Goal: Information Seeking & Learning: Find specific fact

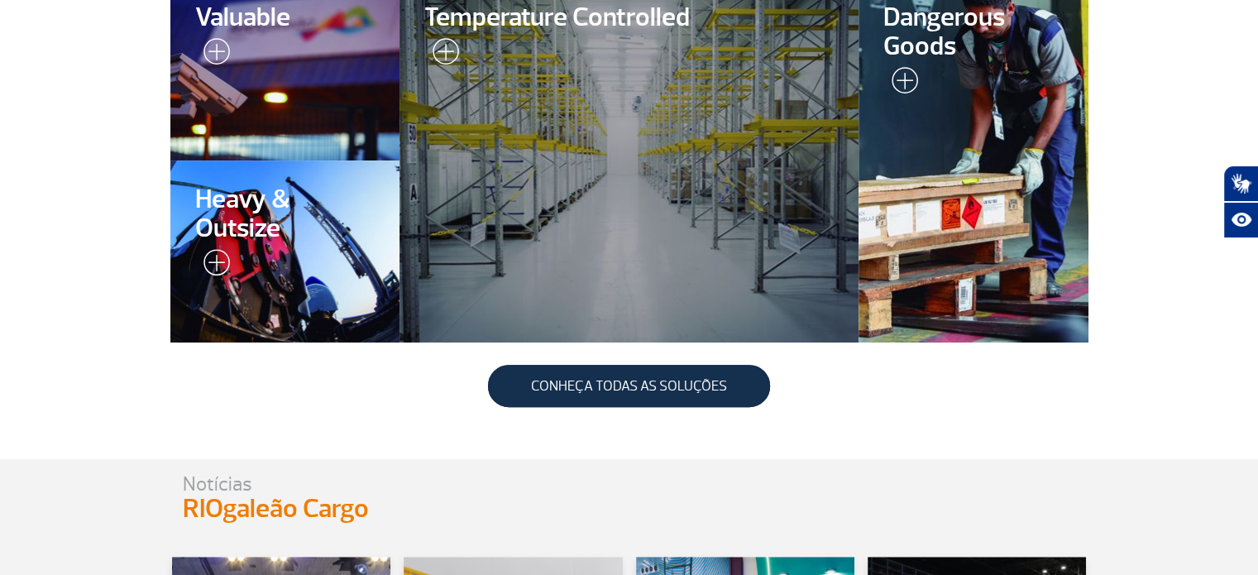
scroll to position [350, 0]
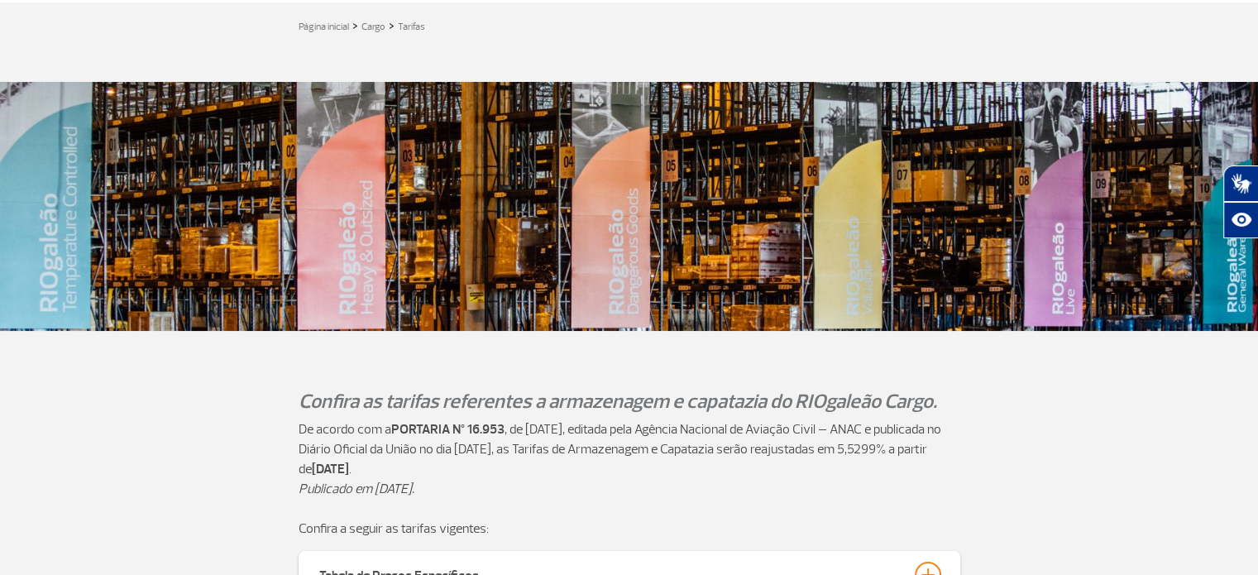
scroll to position [248, 0]
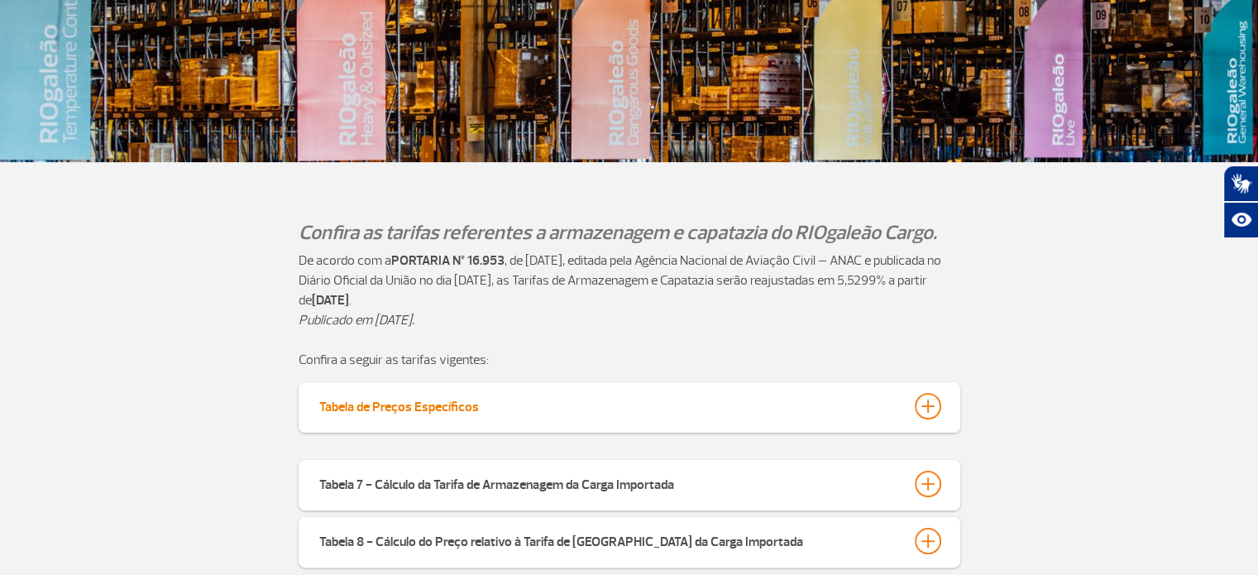
click at [916, 410] on div at bounding box center [927, 406] width 26 height 26
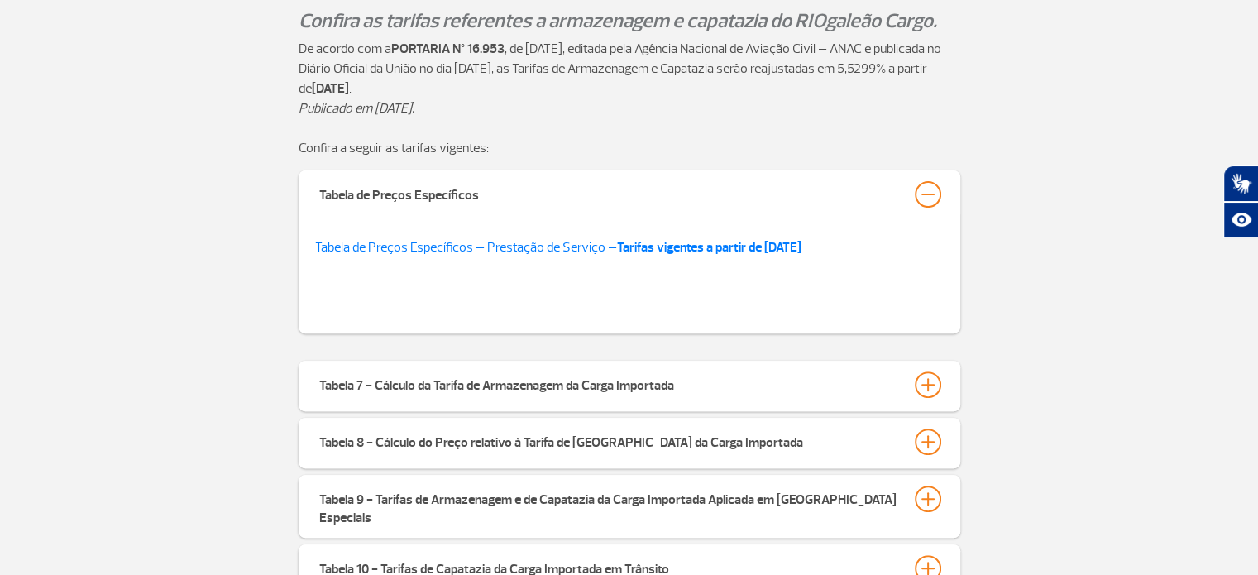
scroll to position [496, 0]
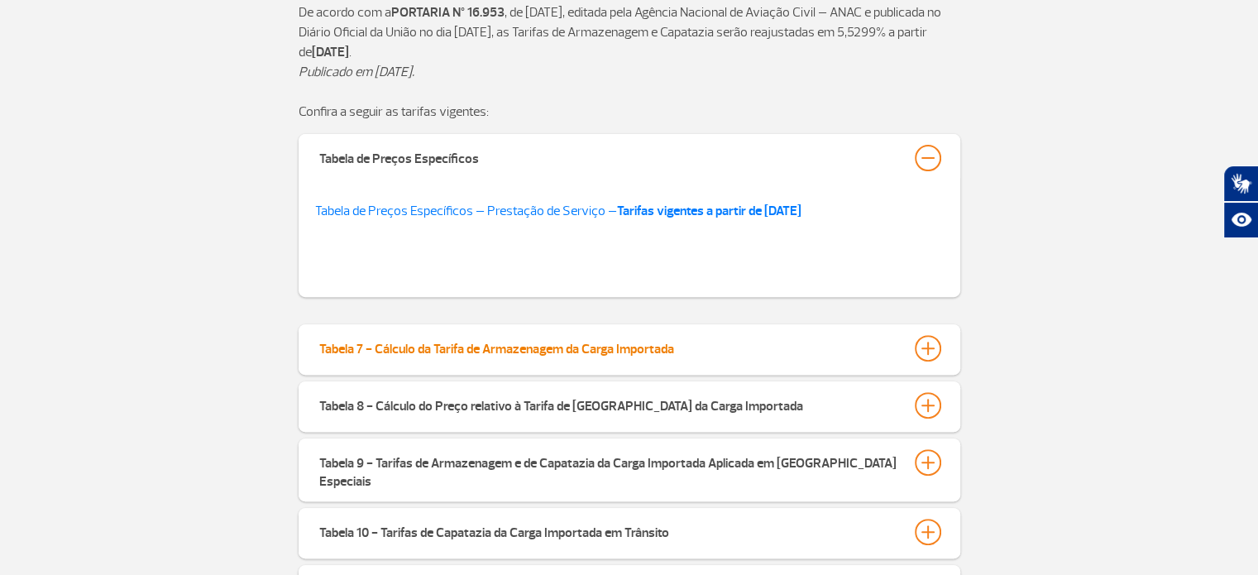
click at [919, 350] on div at bounding box center [927, 348] width 26 height 26
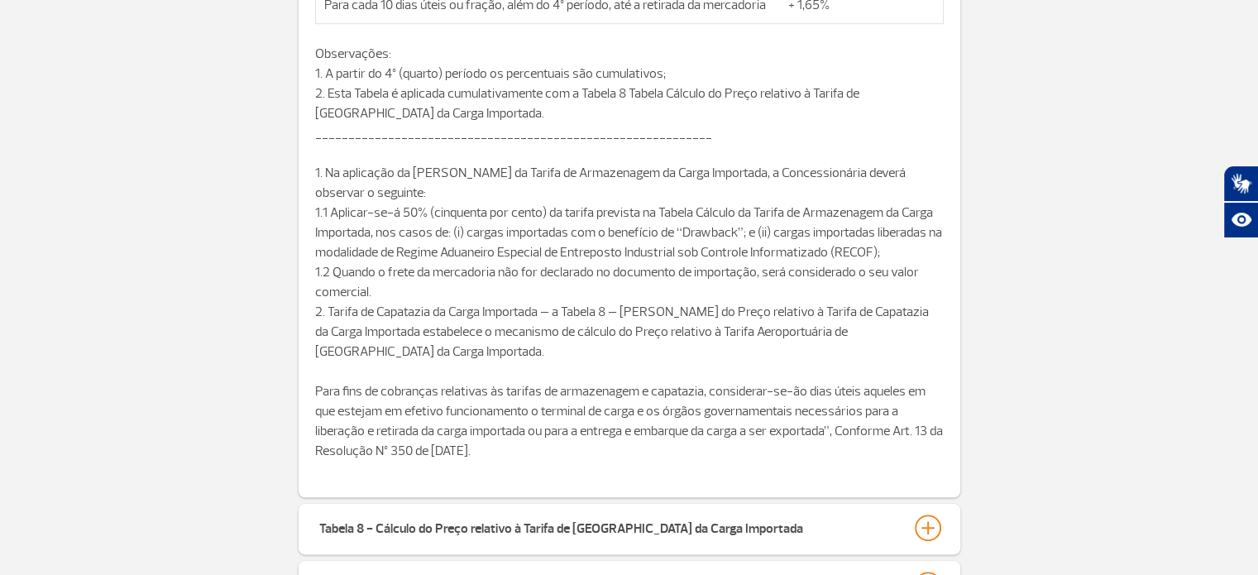
scroll to position [1158, 0]
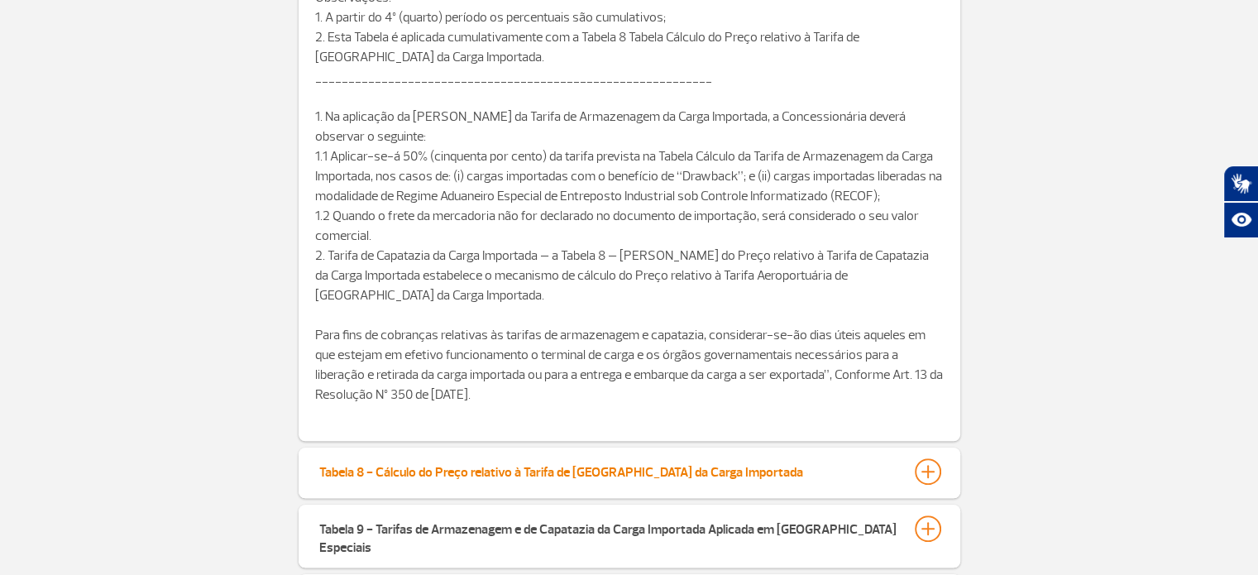
click at [884, 476] on button "Tabela 8 - Cálculo do Preço relativo à Tarifa de [GEOGRAPHIC_DATA] da Carga Imp…" at bounding box center [629, 471] width 622 height 28
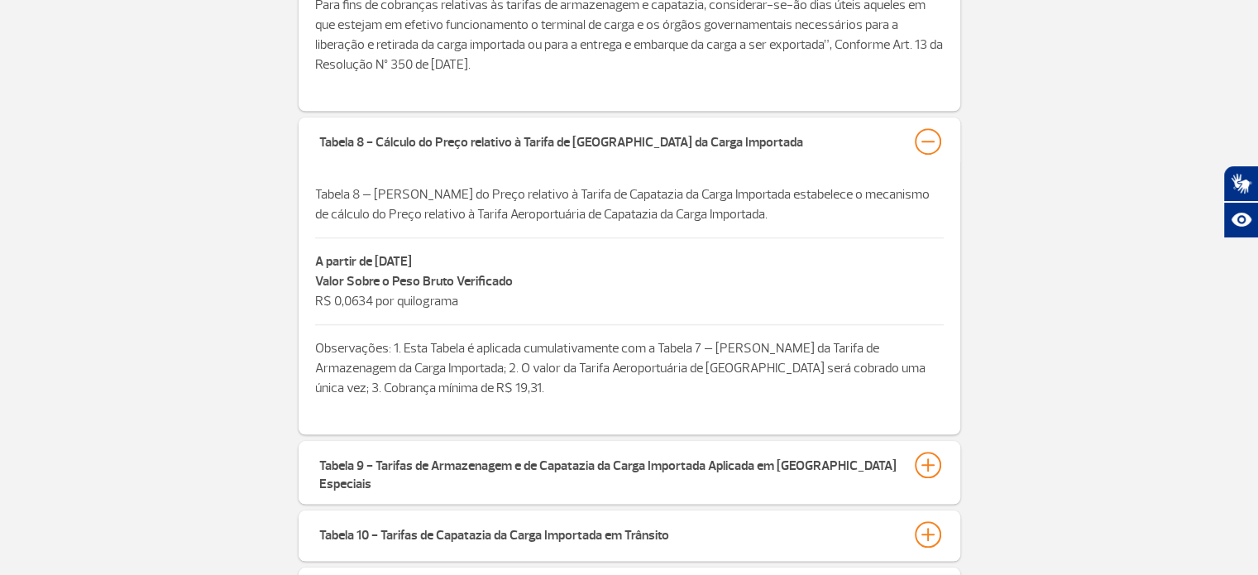
scroll to position [1488, 0]
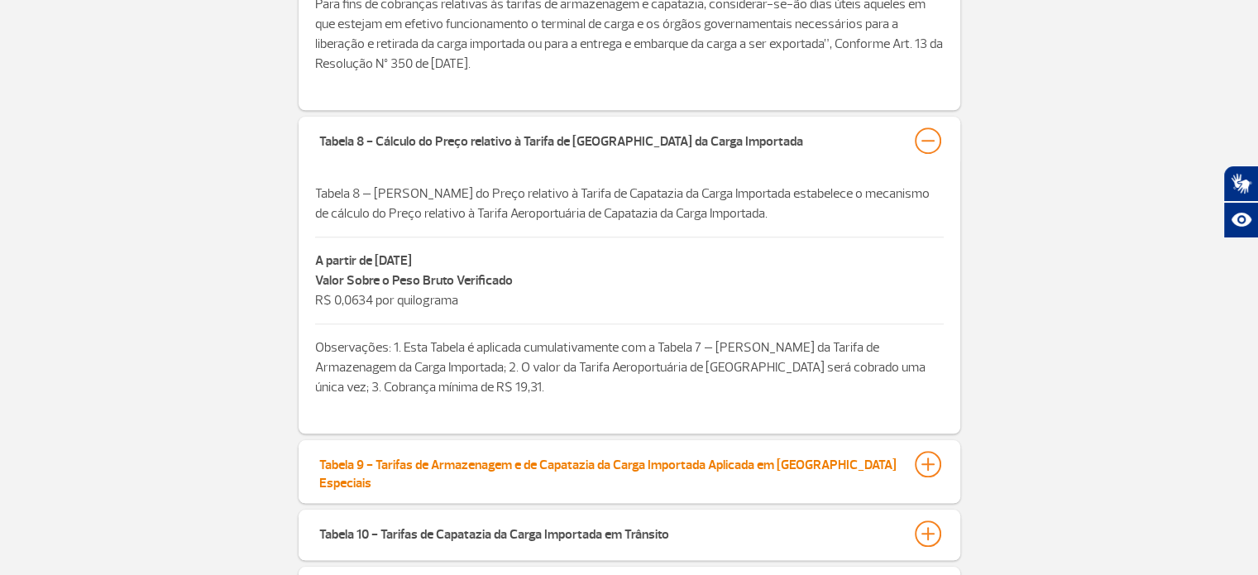
click at [627, 457] on div "Tabela 9 - Tarifas de Armazenagem e de Capatazia da Carga Importada Aplicada em…" at bounding box center [608, 471] width 579 height 41
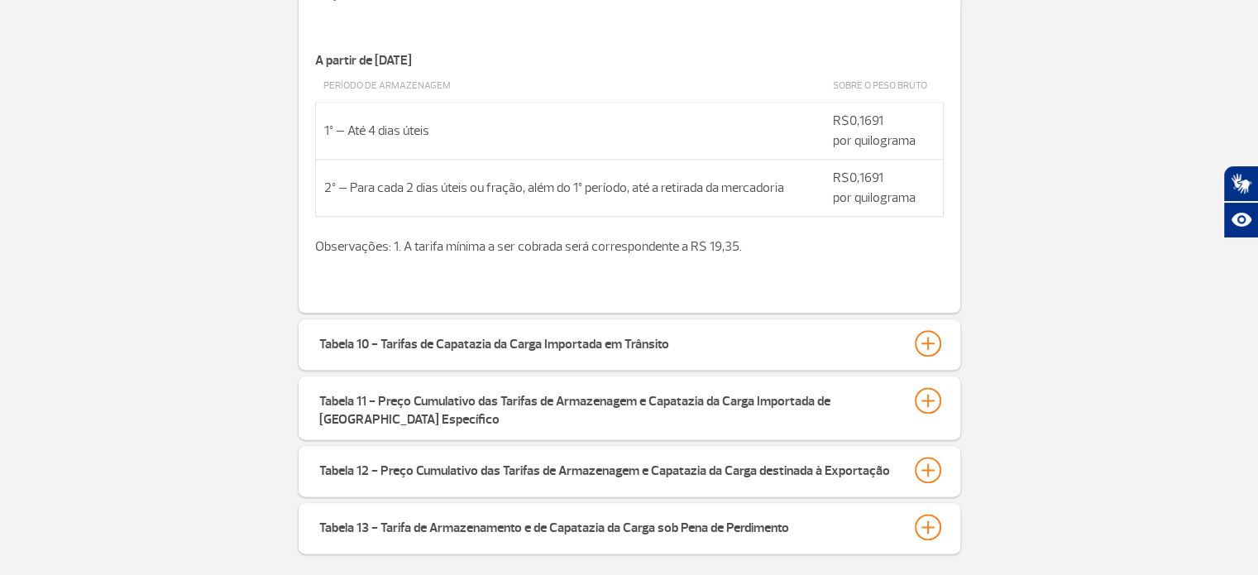
scroll to position [1984, 0]
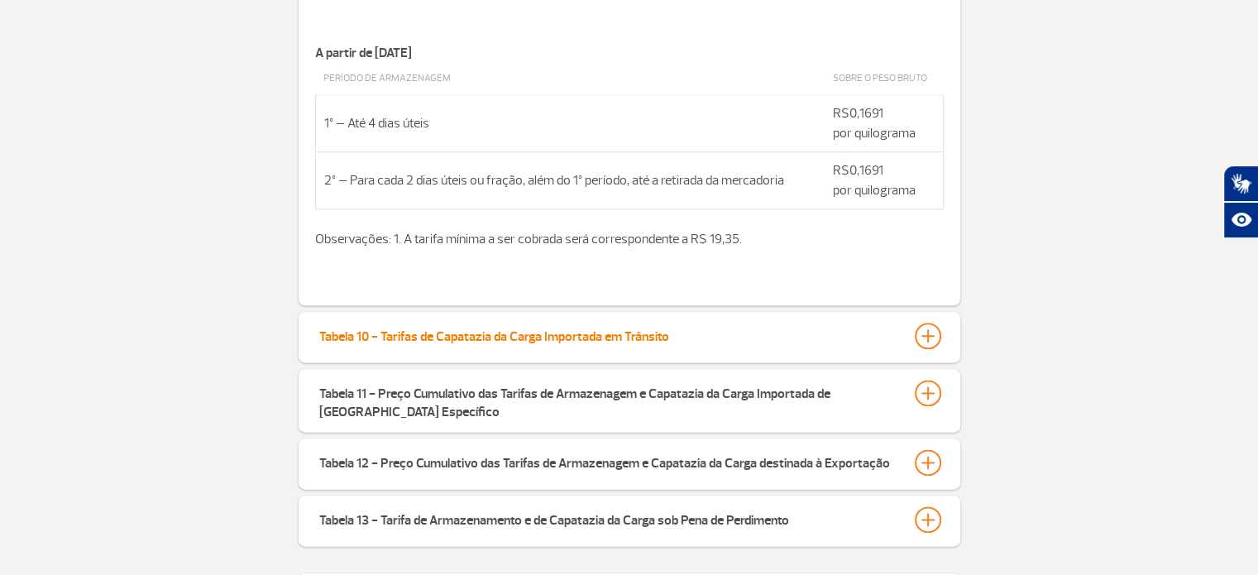
click at [524, 326] on div "Tabela 10 - Tarifas de Capatazia da Carga Importada em Trânsito" at bounding box center [494, 333] width 350 height 23
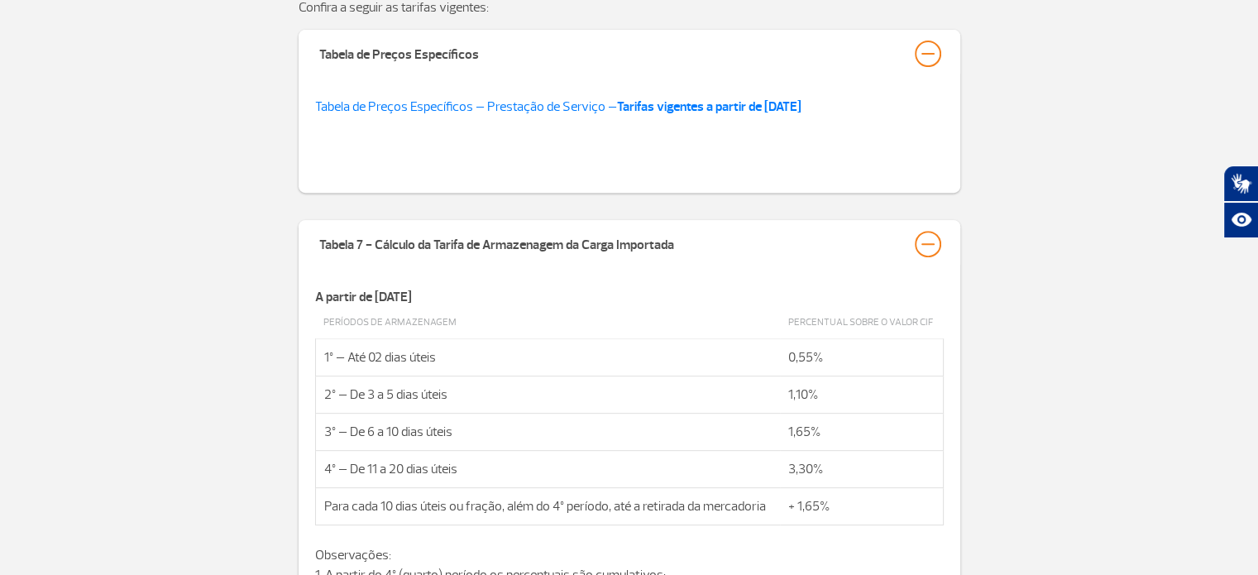
scroll to position [331, 0]
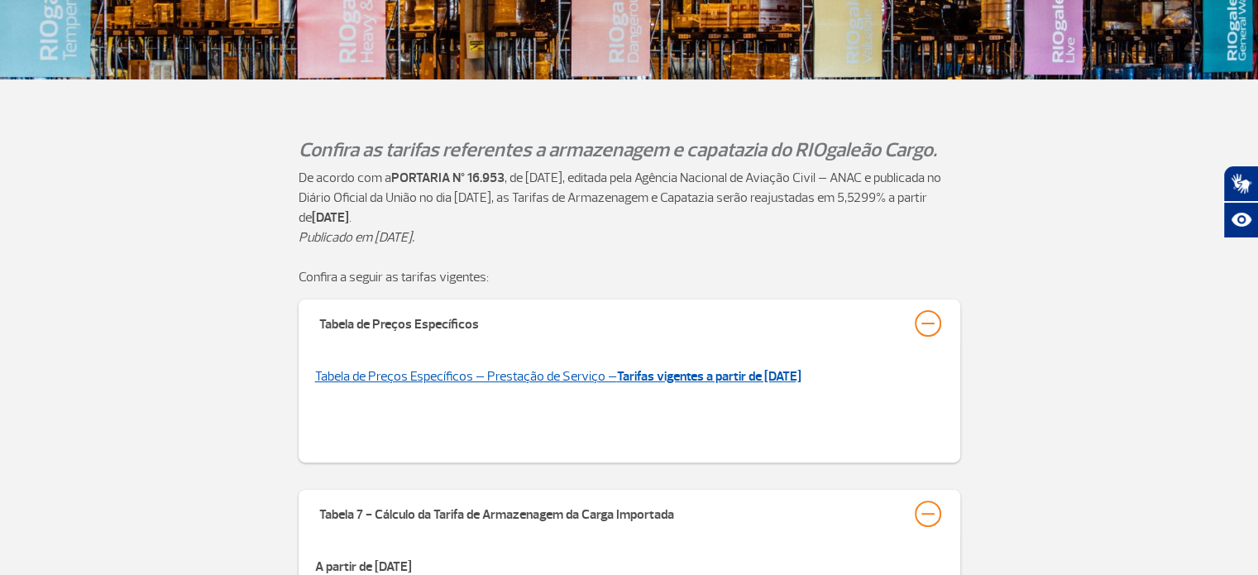
click at [566, 375] on link "Tabela de Preços Específicos – Prestação de Serviço – Tarifas vigentes a partir…" at bounding box center [558, 376] width 486 height 17
